Goal: Task Accomplishment & Management: Manage account settings

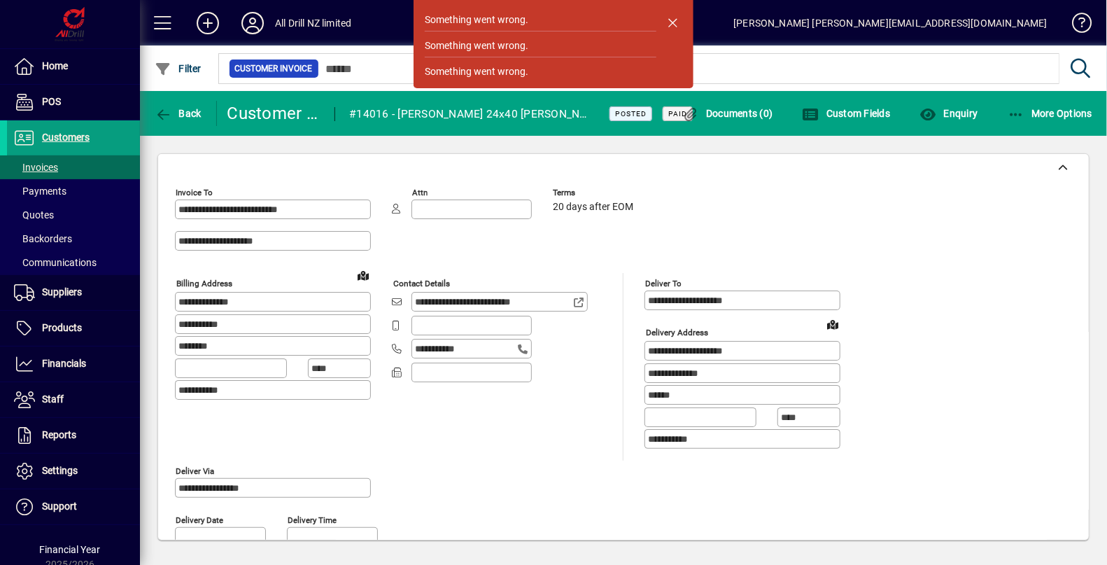
scroll to position [673, 0]
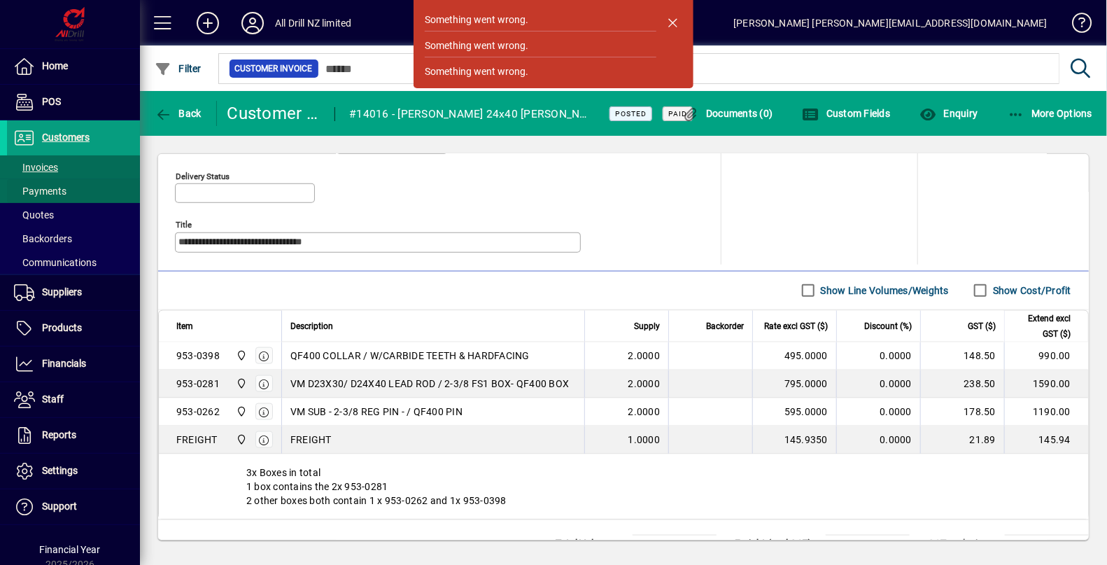
click at [59, 174] on span at bounding box center [73, 191] width 133 height 34
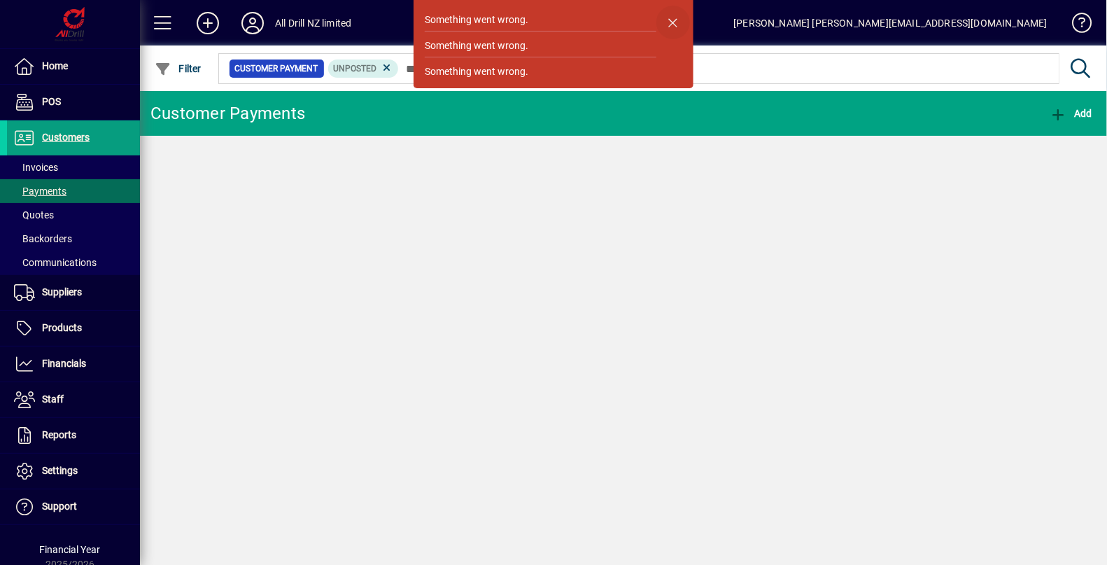
click at [671, 22] on span "button" at bounding box center [674, 23] width 34 height 34
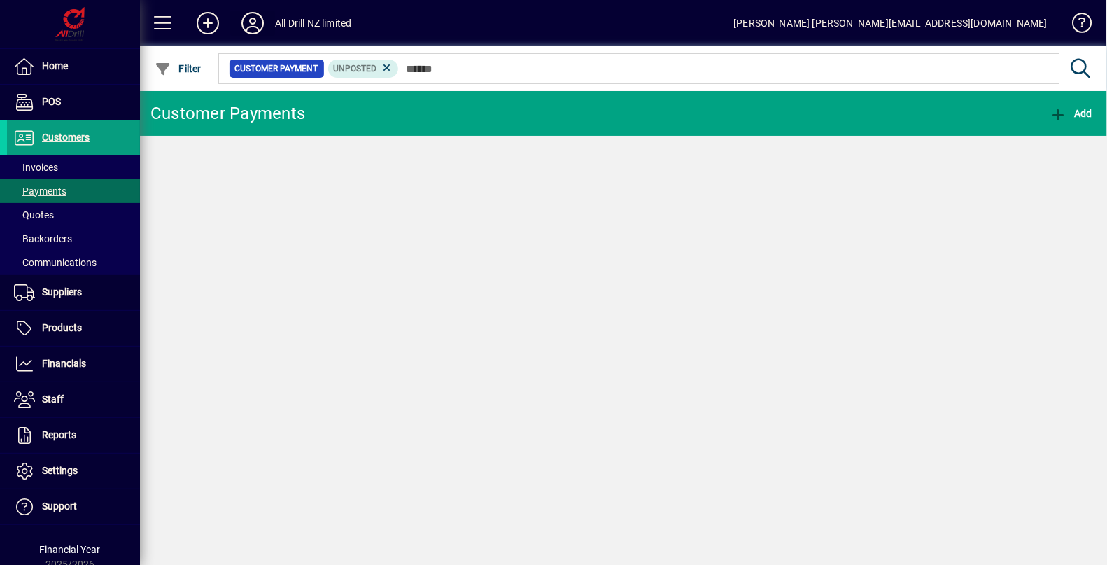
click at [252, 19] on icon at bounding box center [253, 23] width 28 height 22
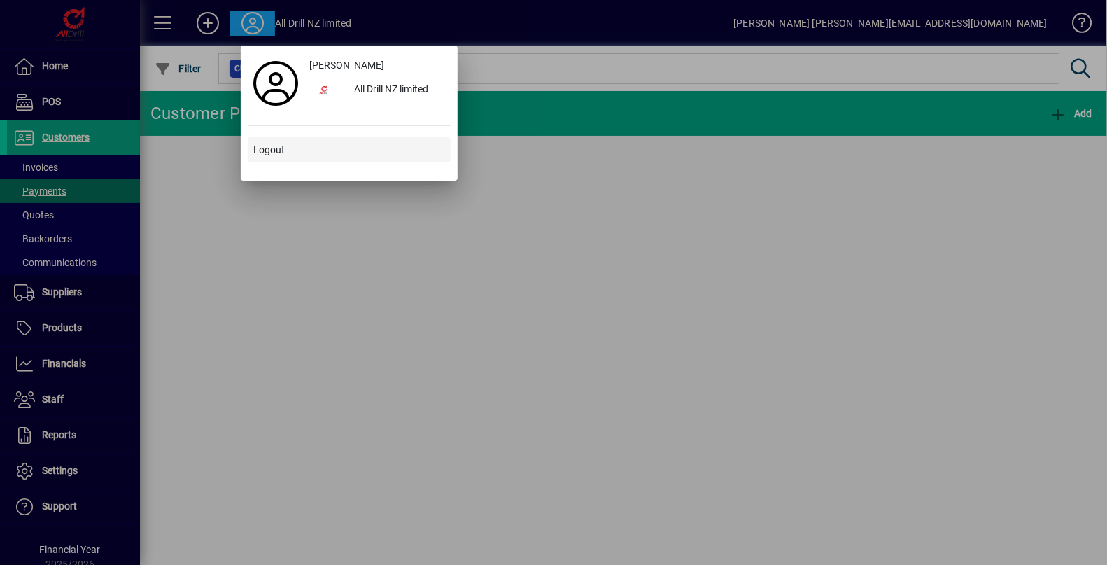
click at [271, 154] on span "Logout" at bounding box center [268, 150] width 31 height 15
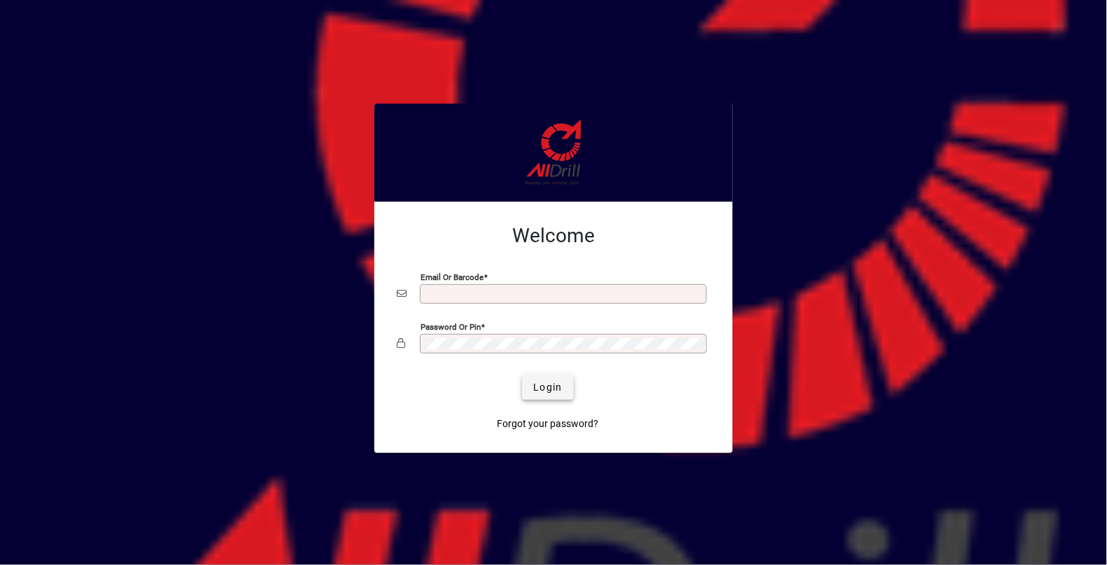
type input "**********"
click at [542, 380] on span "Login" at bounding box center [547, 387] width 29 height 15
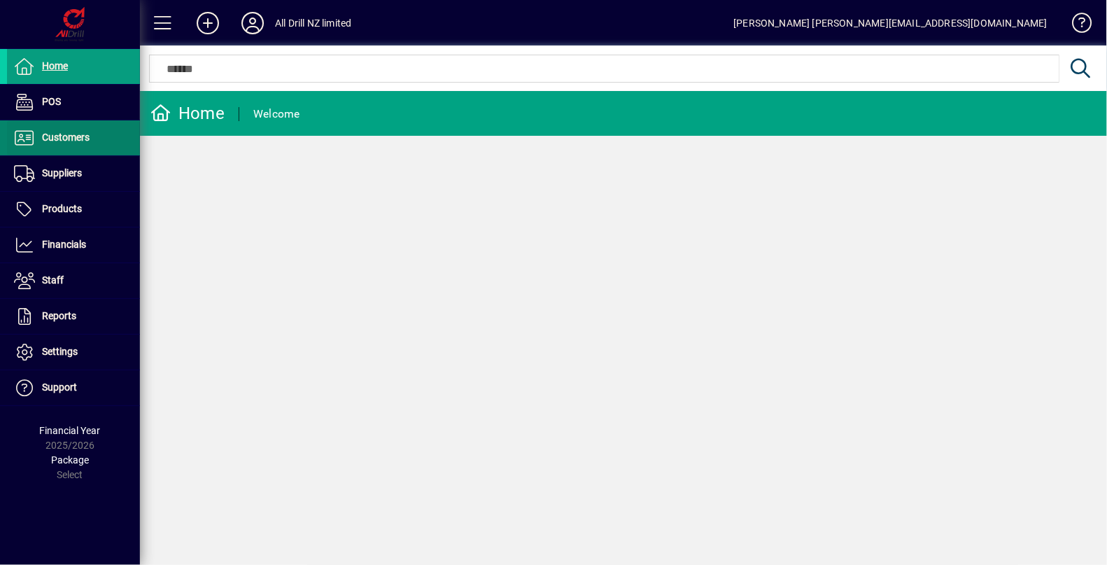
click at [69, 133] on span "Customers" at bounding box center [66, 137] width 48 height 11
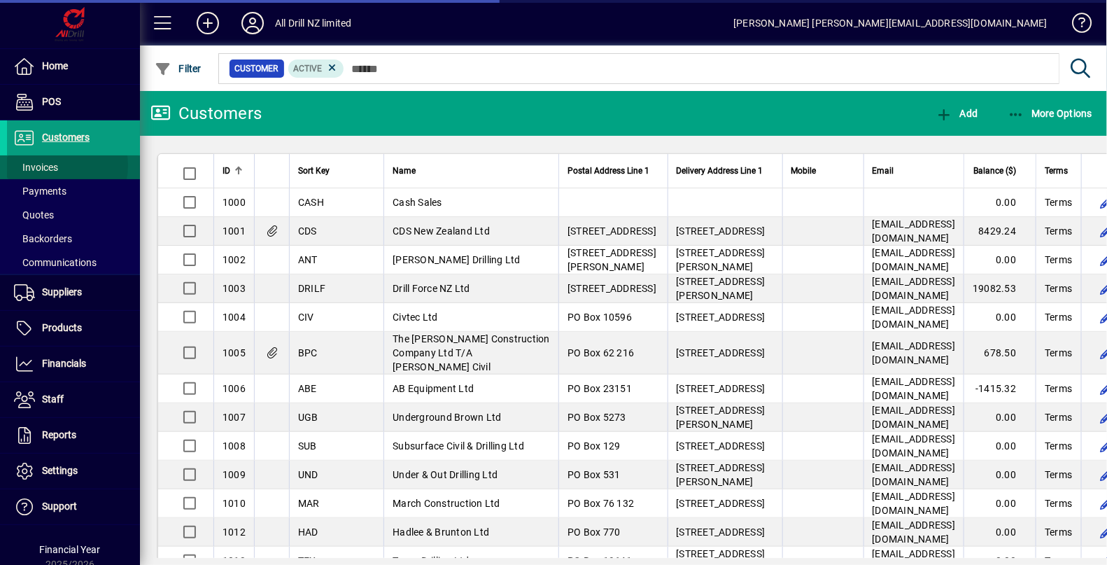
click at [52, 165] on span "Invoices" at bounding box center [36, 167] width 44 height 11
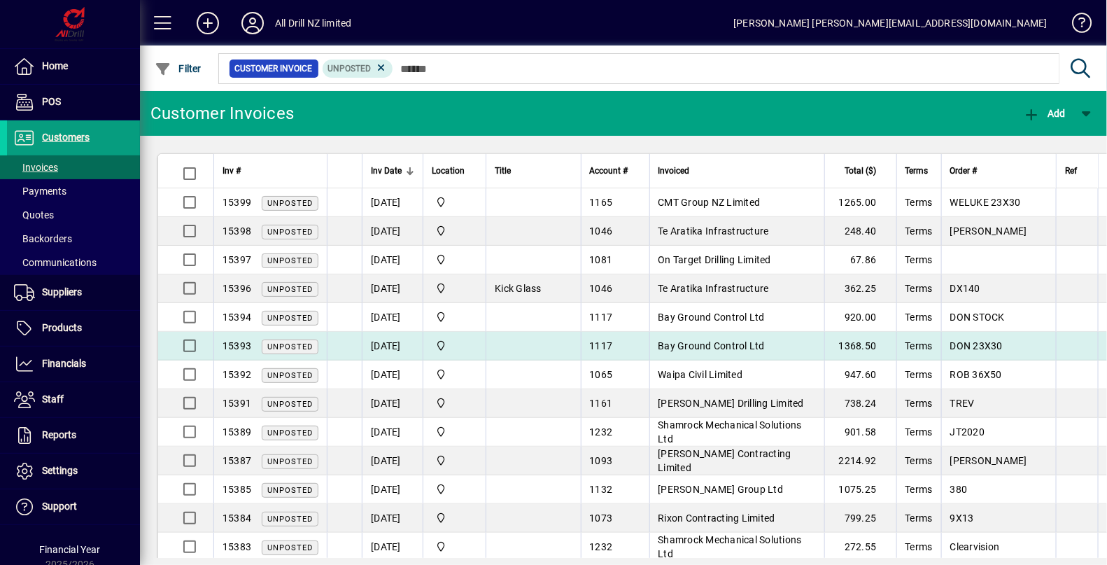
click at [701, 341] on span "Bay Ground Control Ltd" at bounding box center [712, 345] width 107 height 11
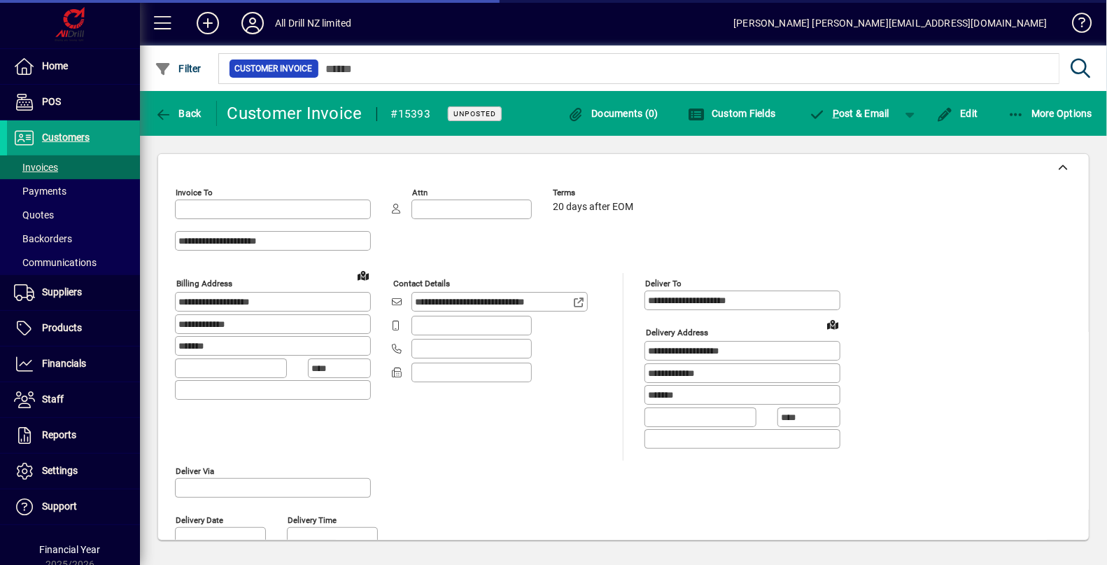
type input "**********"
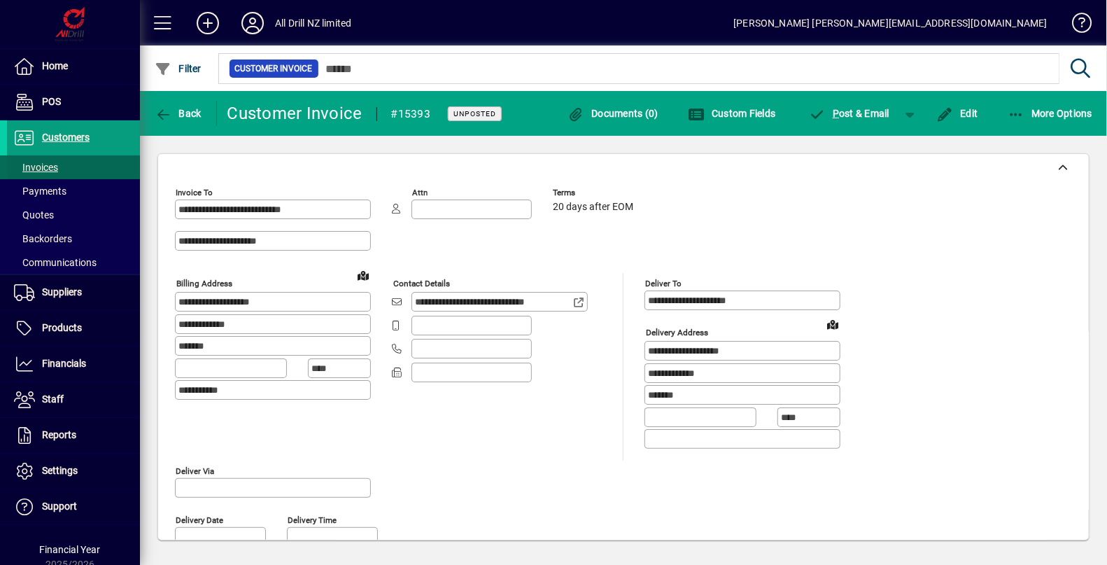
click at [56, 169] on span "Invoices" at bounding box center [36, 167] width 44 height 11
